Goal: Check status: Check status

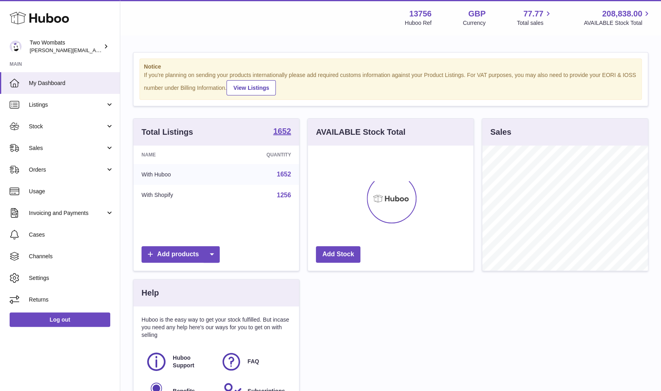
scroll to position [125, 166]
click at [109, 125] on link "Stock" at bounding box center [60, 126] width 120 height 22
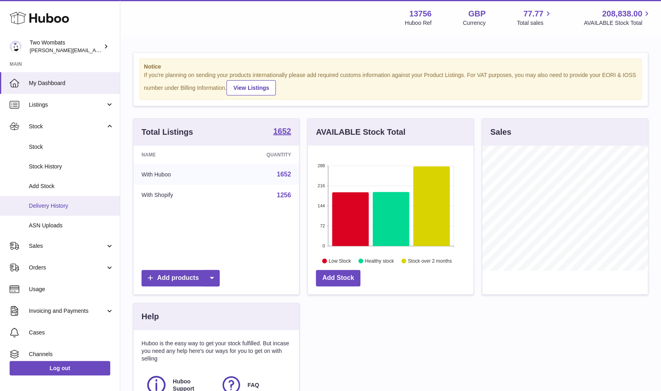
click at [79, 208] on span "Delivery History" at bounding box center [71, 206] width 85 height 8
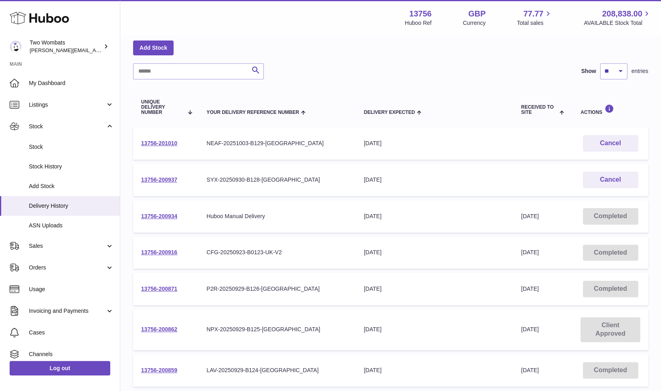
scroll to position [35, 0]
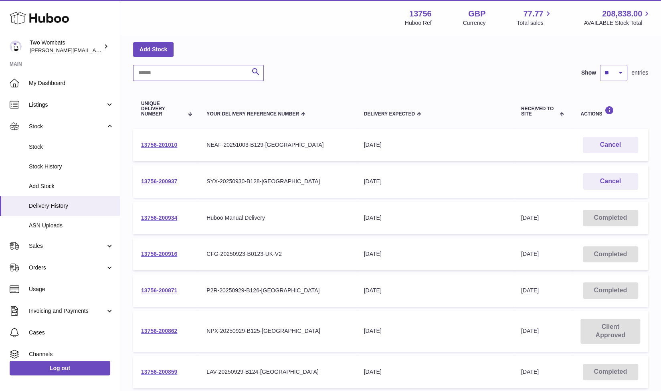
click at [168, 66] on input "text" at bounding box center [198, 73] width 131 height 16
paste input "**********"
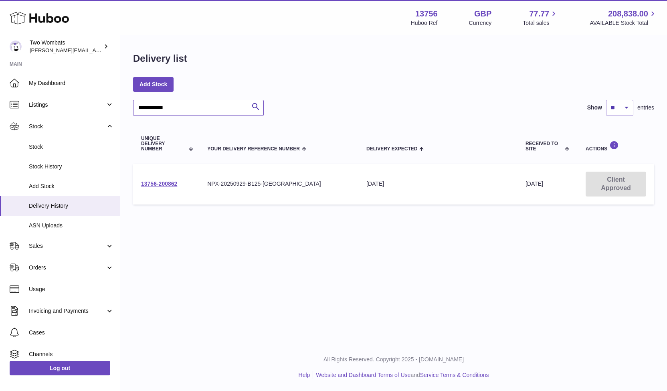
type input "**********"
click at [168, 175] on td "13756-200862" at bounding box center [166, 184] width 66 height 41
click at [166, 180] on td "13756-200862" at bounding box center [166, 184] width 66 height 41
click at [167, 182] on link "13756-200862" at bounding box center [159, 183] width 36 height 6
click at [72, 202] on span "Delivery History" at bounding box center [71, 206] width 85 height 8
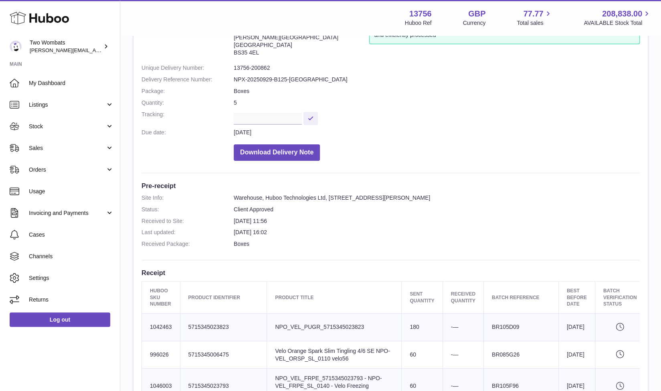
scroll to position [40, 0]
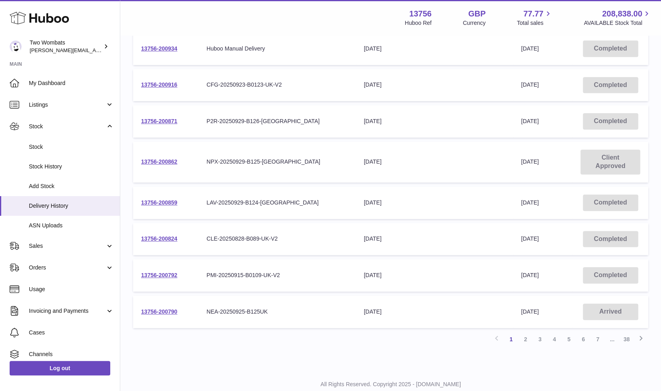
scroll to position [204, 0]
click at [159, 204] on link "13756-200859" at bounding box center [159, 202] width 36 height 6
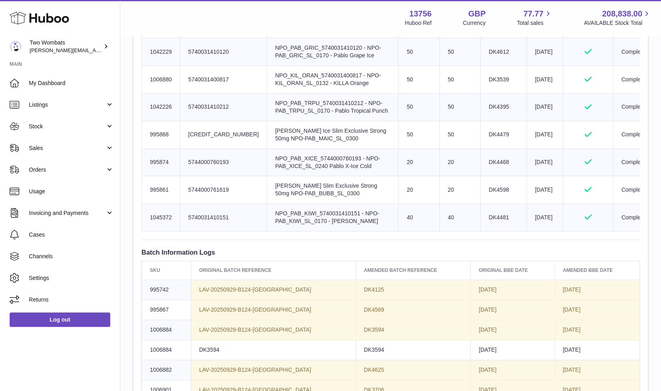
scroll to position [391, 0]
